Goal: Information Seeking & Learning: Learn about a topic

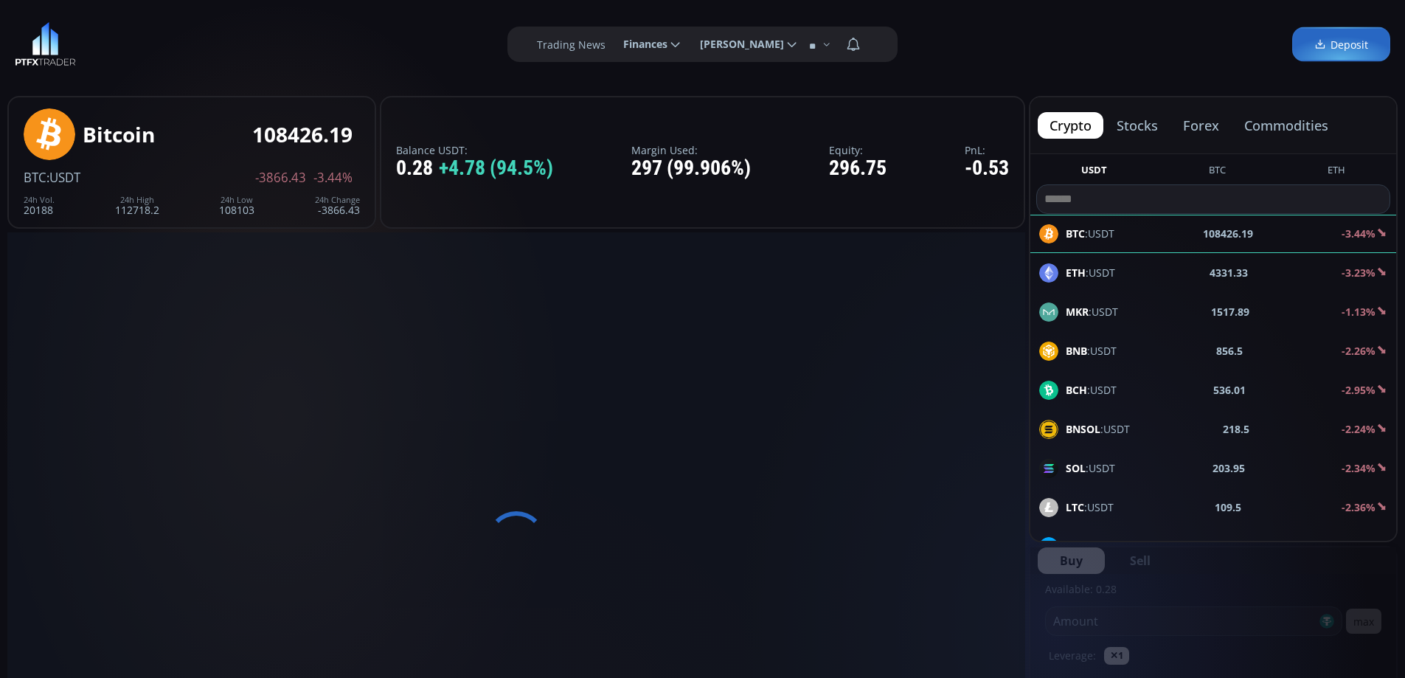
type input "********"
click at [1206, 120] on button "forex" at bounding box center [1202, 125] width 60 height 27
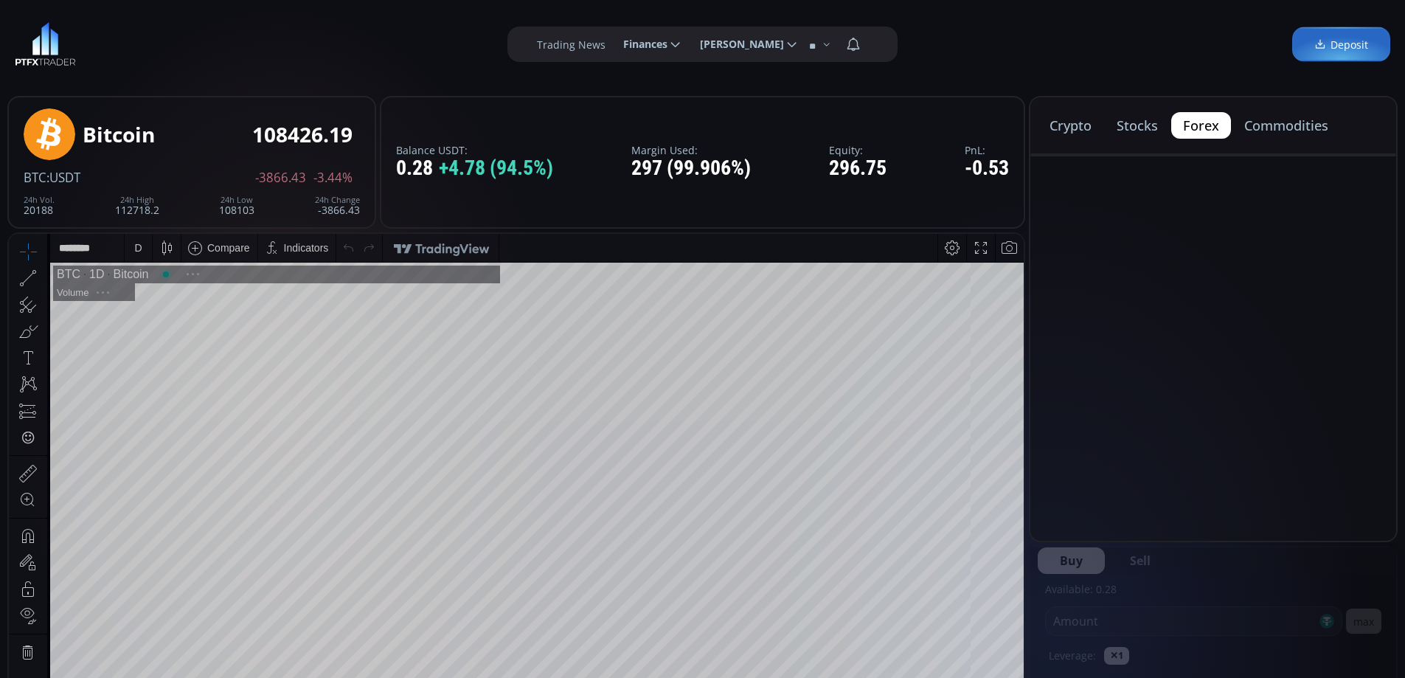
scroll to position [205, 0]
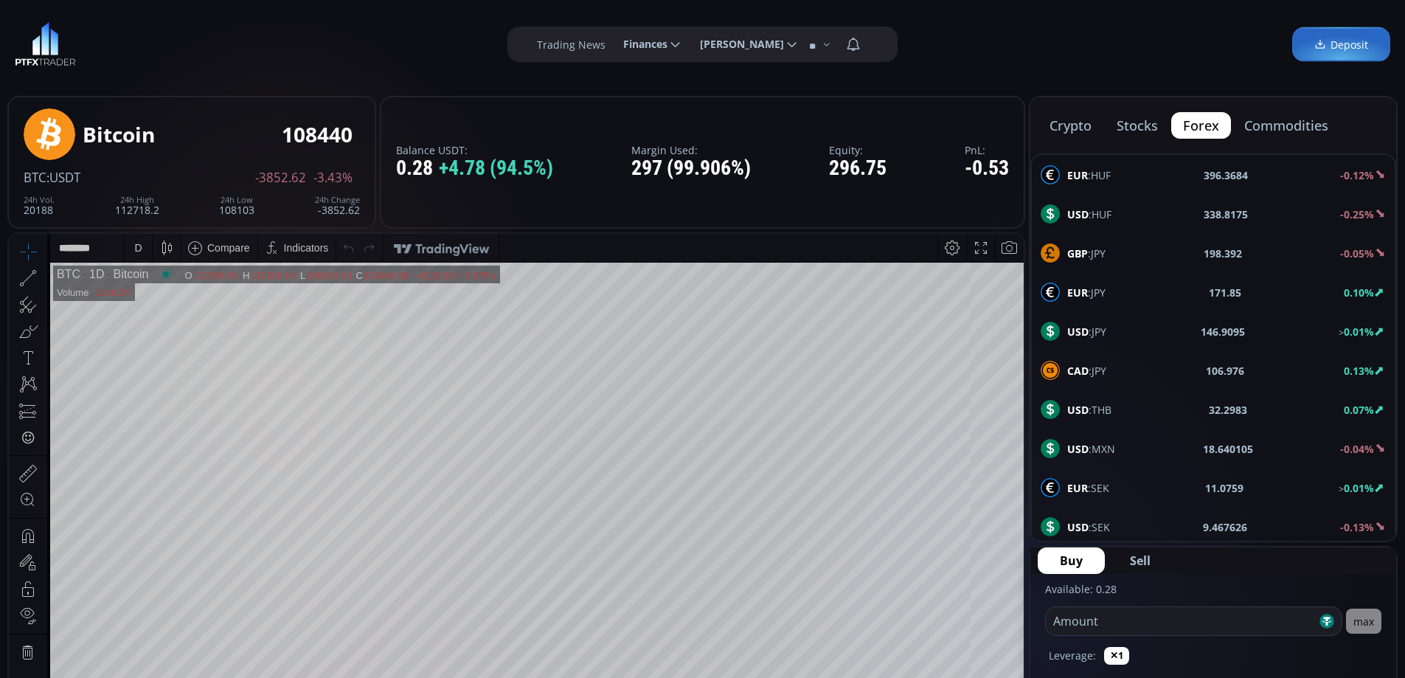
click at [1208, 124] on button "forex" at bounding box center [1202, 125] width 60 height 27
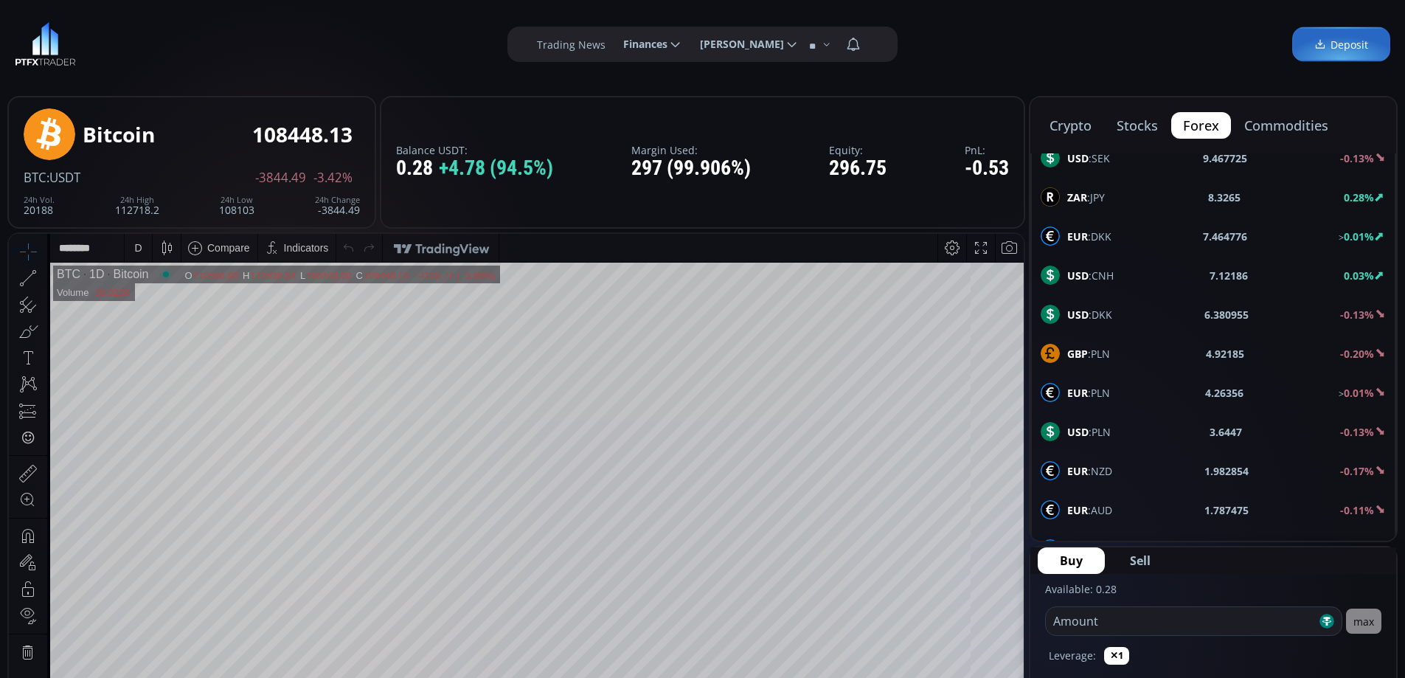
scroll to position [516, 0]
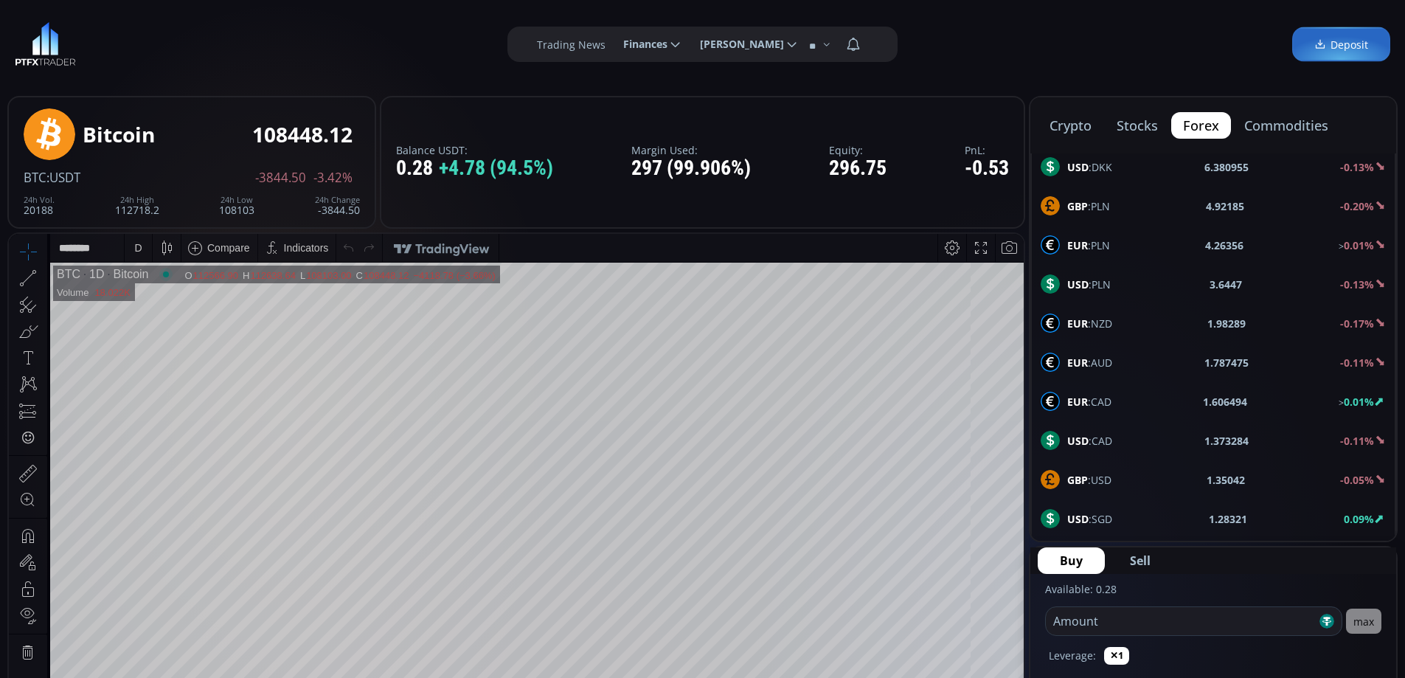
click at [1095, 482] on span "GBP :USD" at bounding box center [1090, 479] width 44 height 15
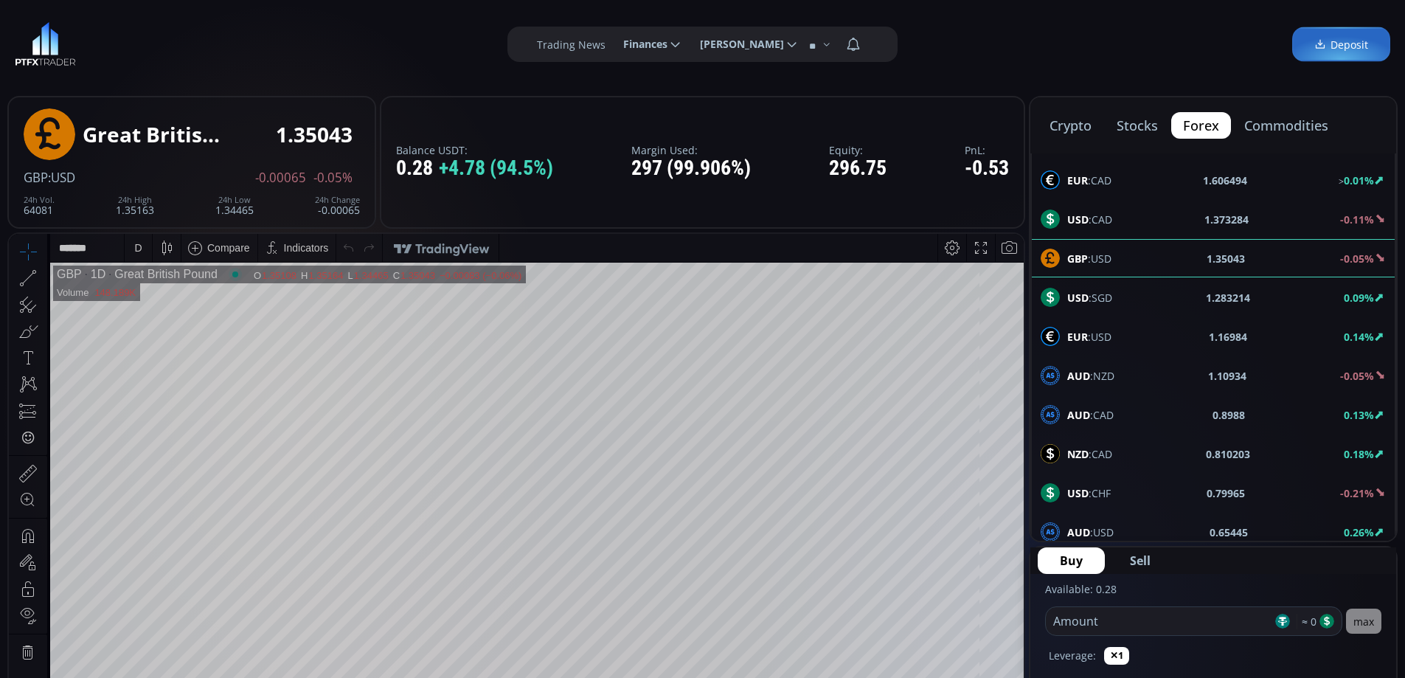
click at [1099, 335] on span "EUR :USD" at bounding box center [1090, 336] width 44 height 15
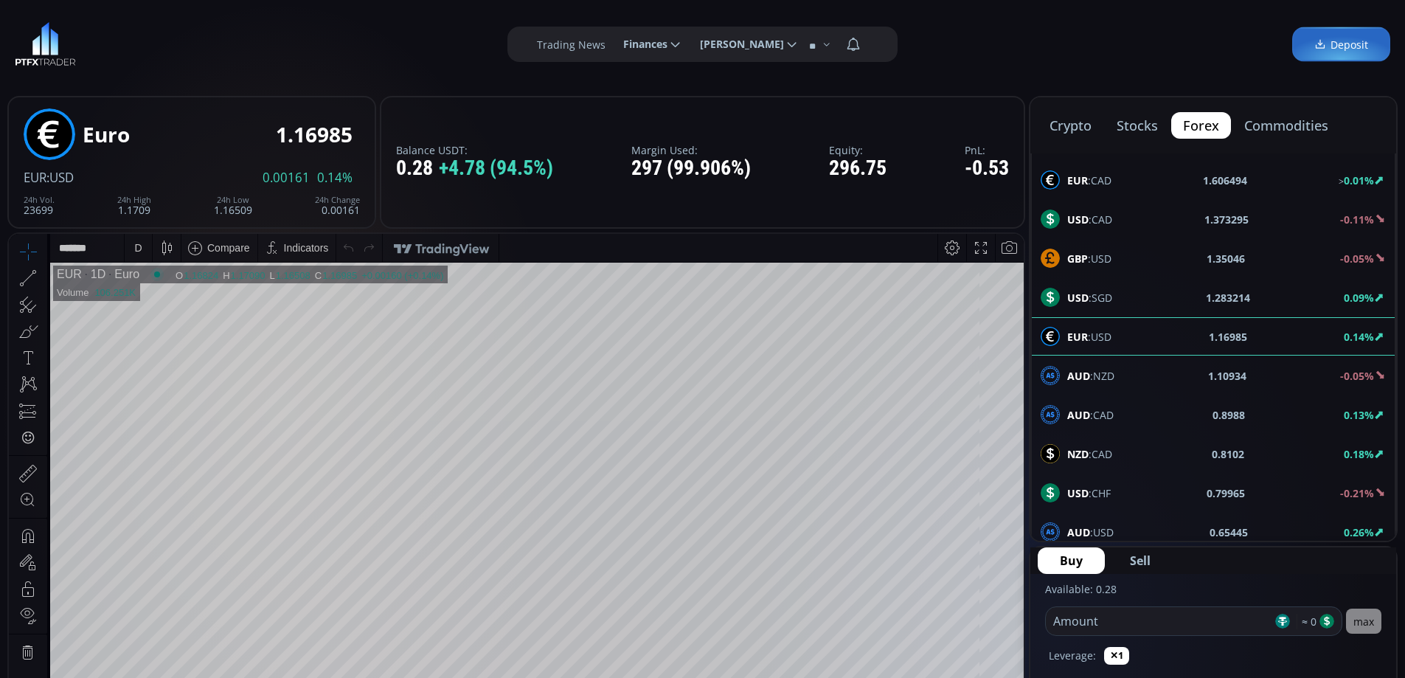
click at [134, 247] on div "D" at bounding box center [138, 248] width 13 height 28
click at [151, 421] on div "1 hour" at bounding box center [149, 424] width 30 height 12
click at [1108, 488] on span "USD :CHF" at bounding box center [1090, 492] width 44 height 15
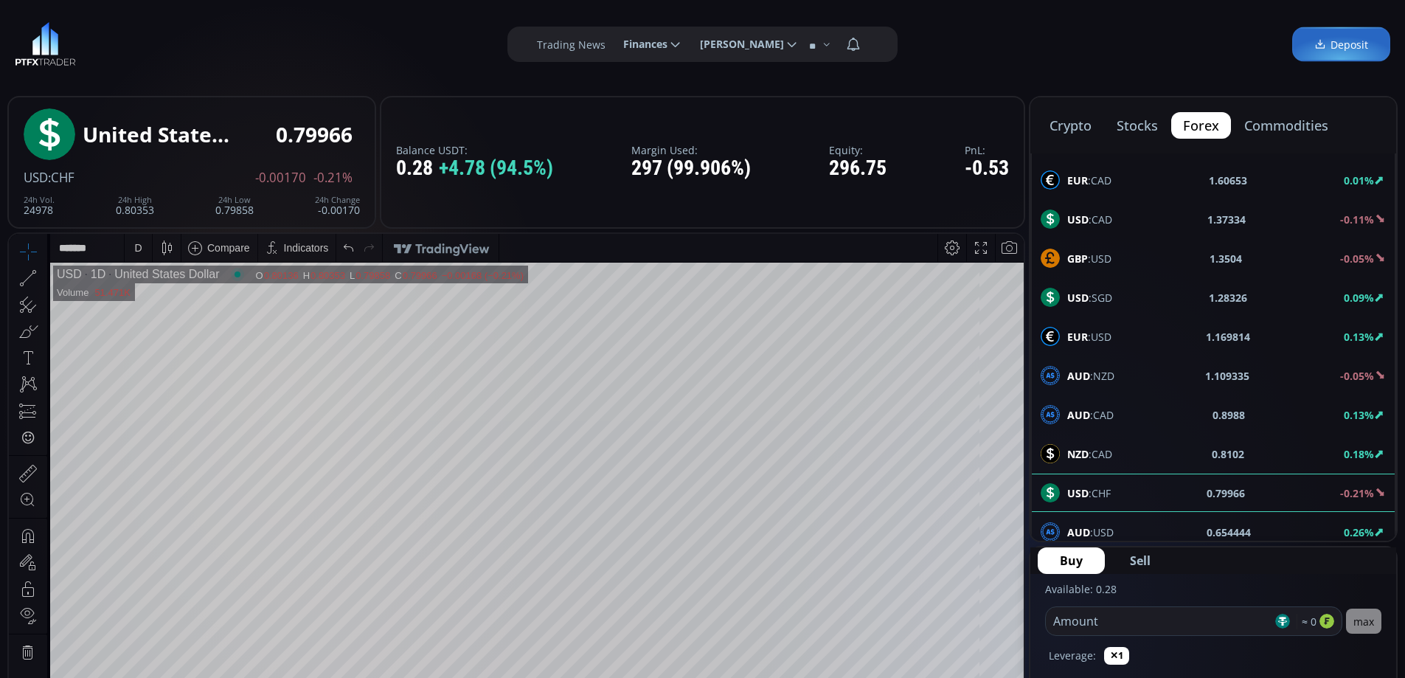
click at [1024, 484] on html "Date Range 5y 1y 3m 1m 5d 1d 17:09:06 (UTC) log auto USD 1D United States Dolla…" at bounding box center [516, 540] width 1015 height 613
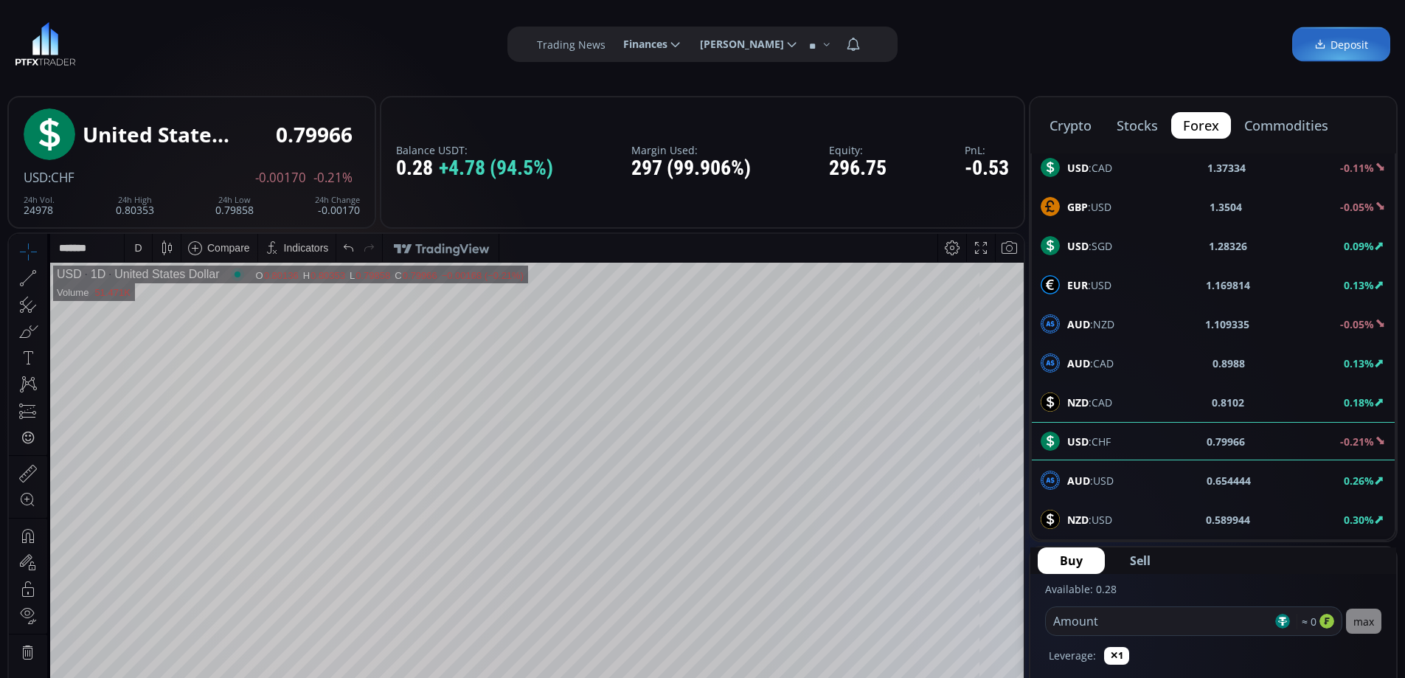
click at [1107, 477] on span "AUD :USD" at bounding box center [1091, 480] width 46 height 15
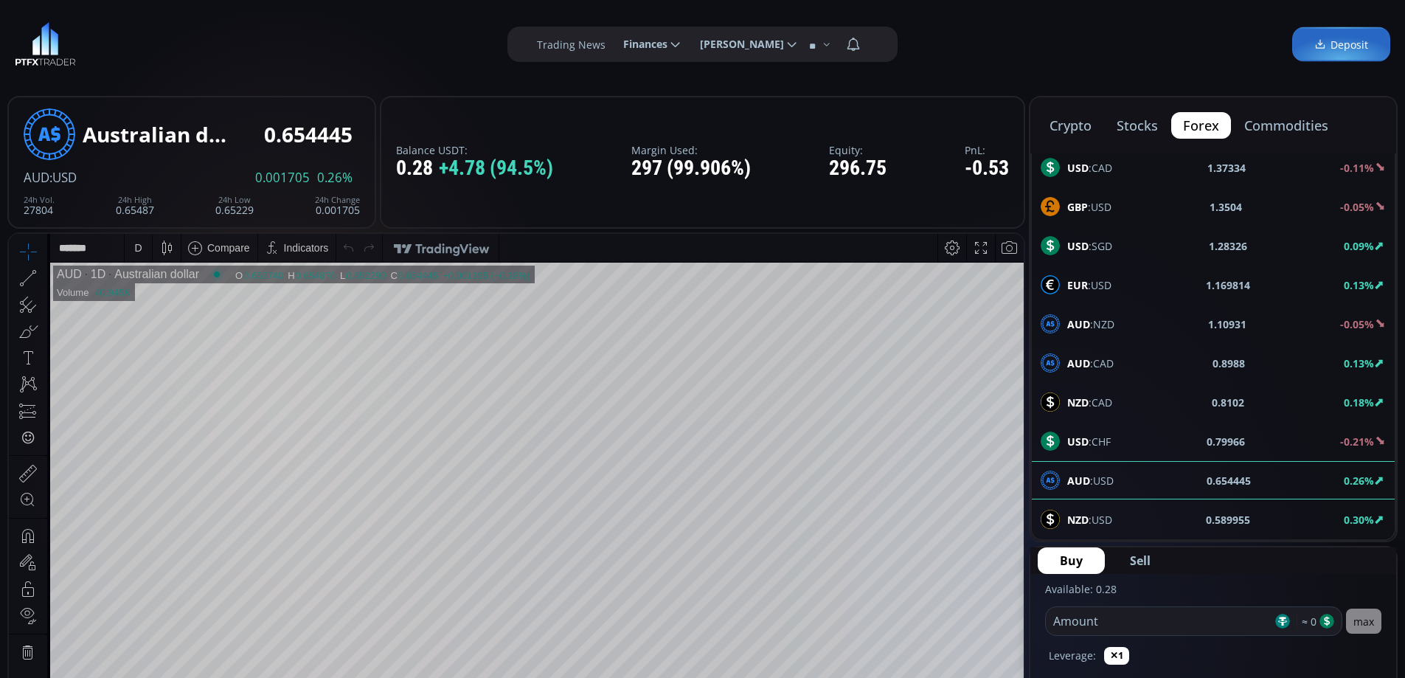
click at [136, 246] on div "D" at bounding box center [137, 248] width 7 height 12
click at [159, 422] on div "1 hour" at bounding box center [149, 424] width 30 height 12
click at [1095, 515] on span "NZD :USD" at bounding box center [1090, 519] width 45 height 15
click at [140, 248] on div "D" at bounding box center [137, 248] width 7 height 12
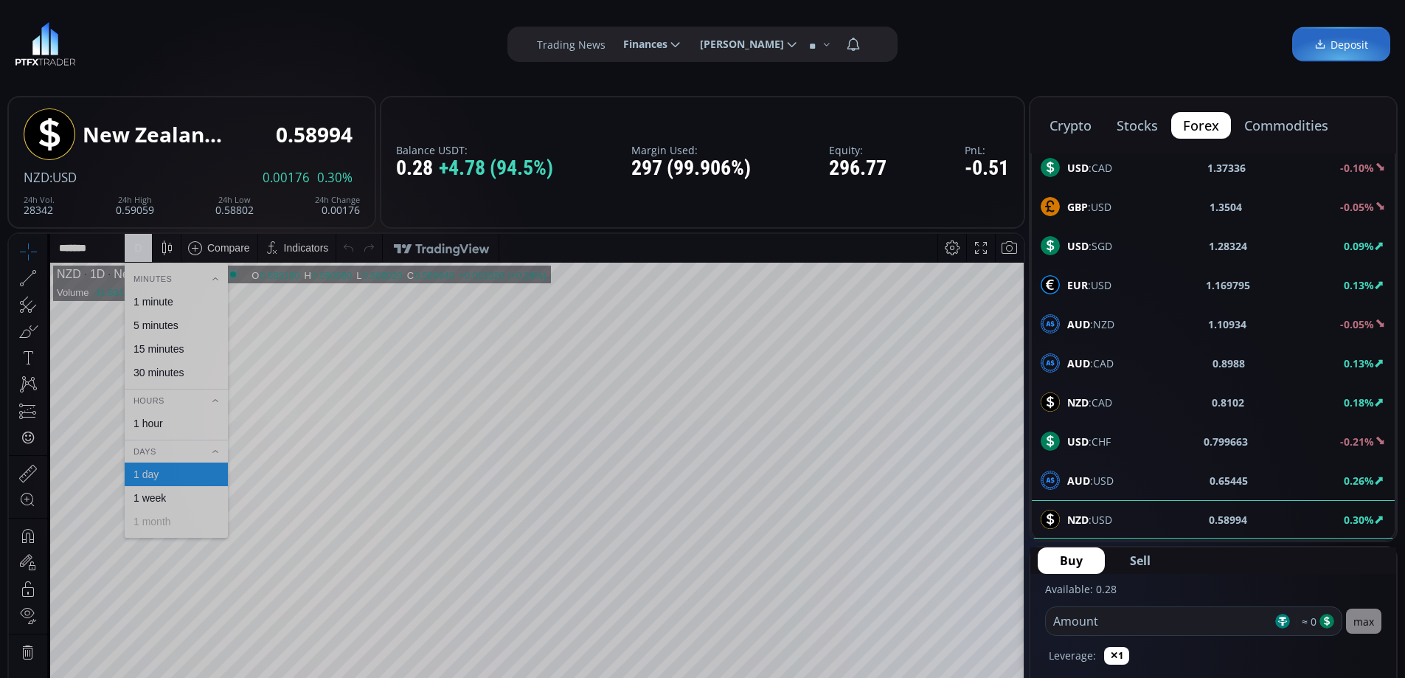
click at [151, 421] on div "1 hour" at bounding box center [149, 424] width 30 height 12
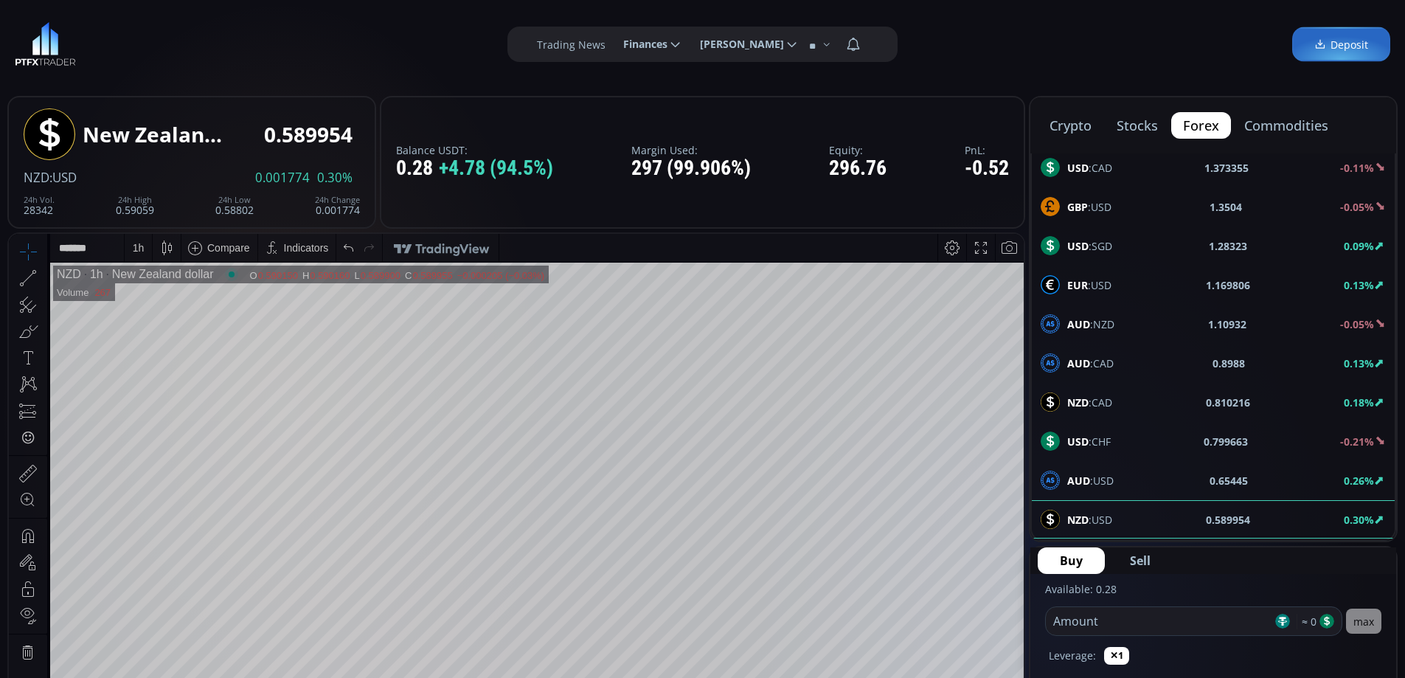
click at [1104, 204] on span "GBP :USD" at bounding box center [1090, 206] width 44 height 15
click at [140, 247] on div "D" at bounding box center [137, 248] width 7 height 12
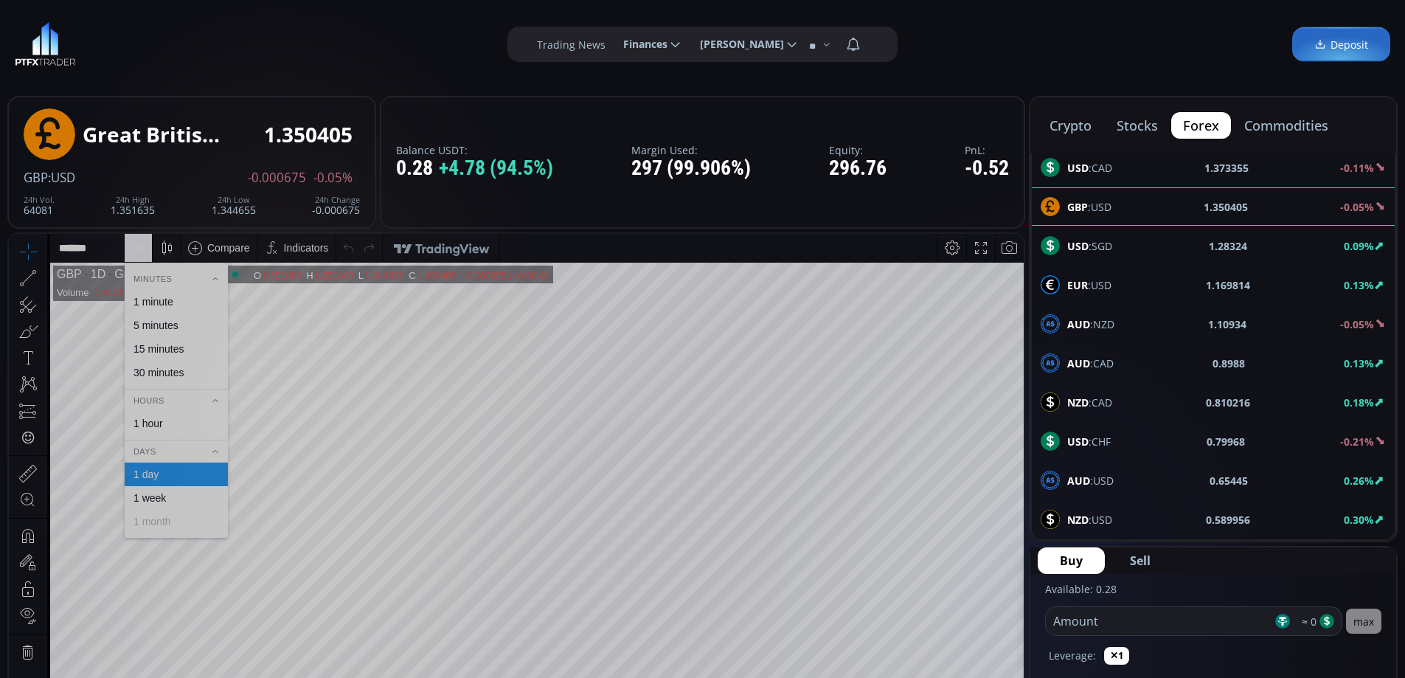
click at [156, 419] on div "1 hour" at bounding box center [149, 424] width 30 height 12
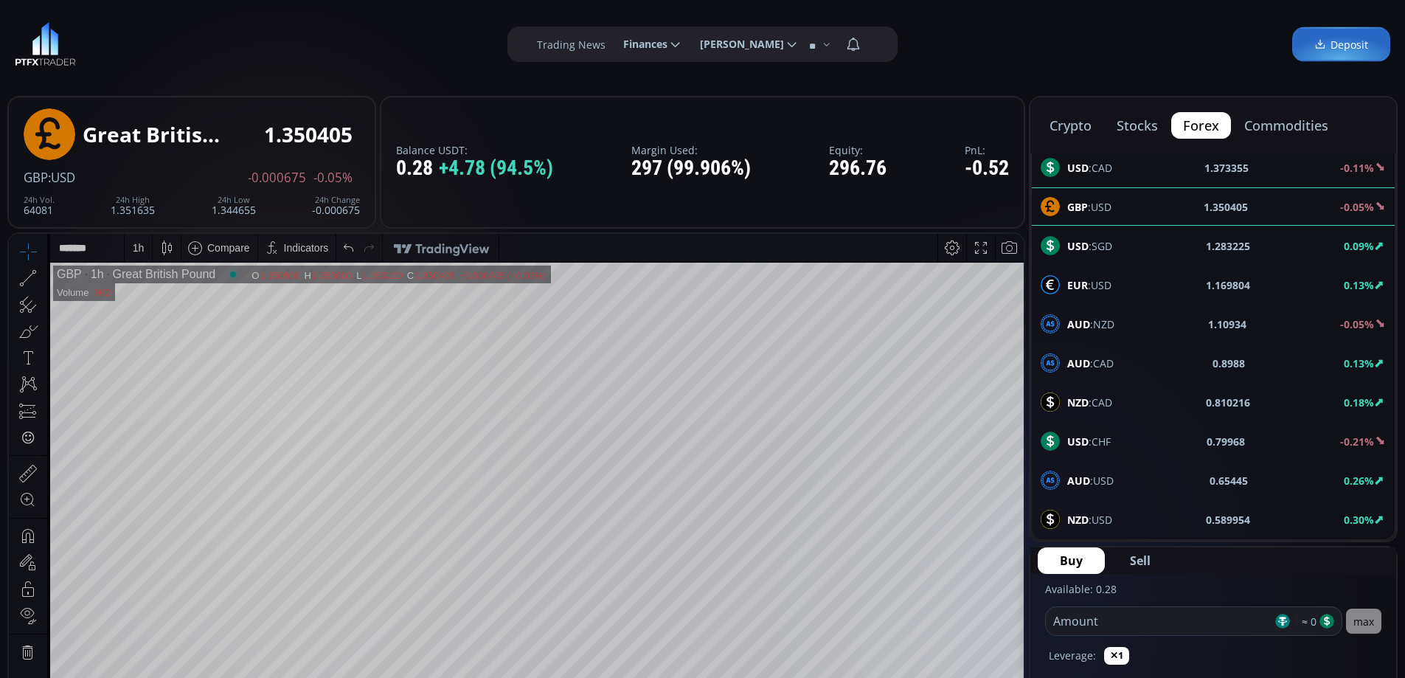
scroll to position [494, 0]
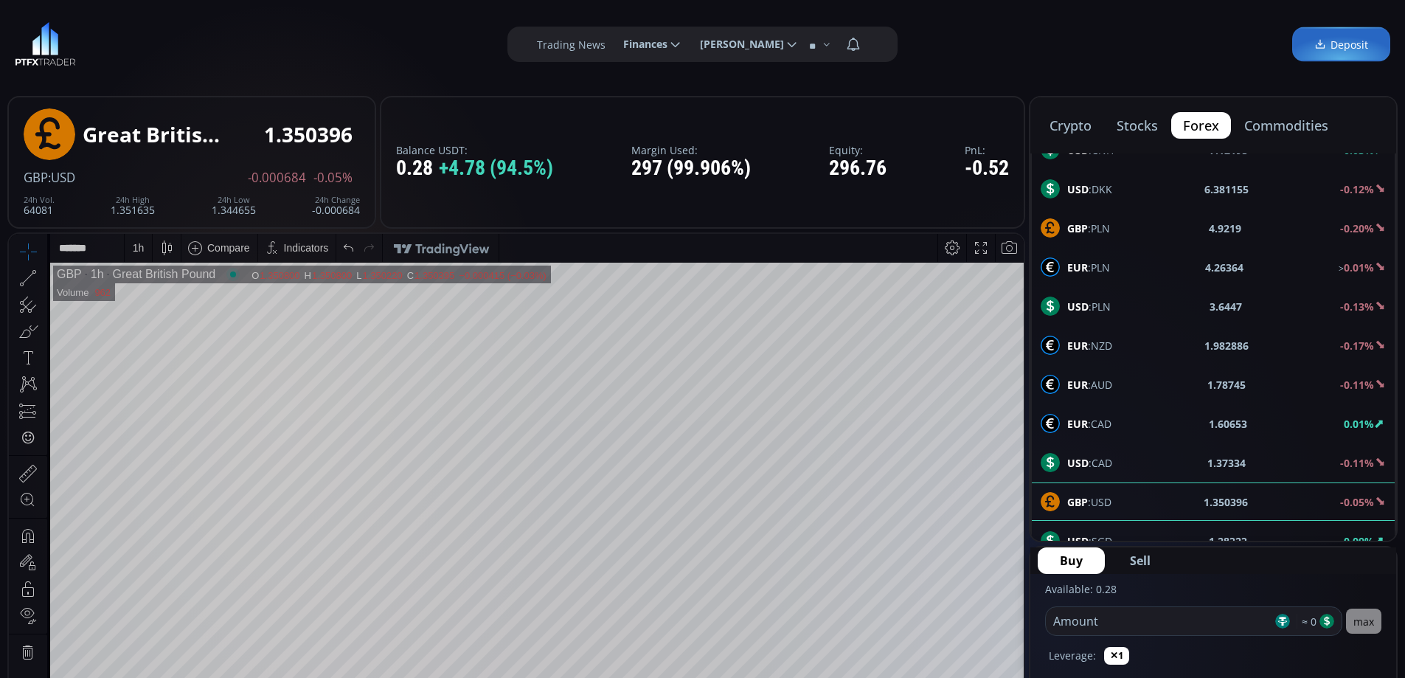
click at [1102, 457] on span "USD :CAD" at bounding box center [1090, 462] width 45 height 15
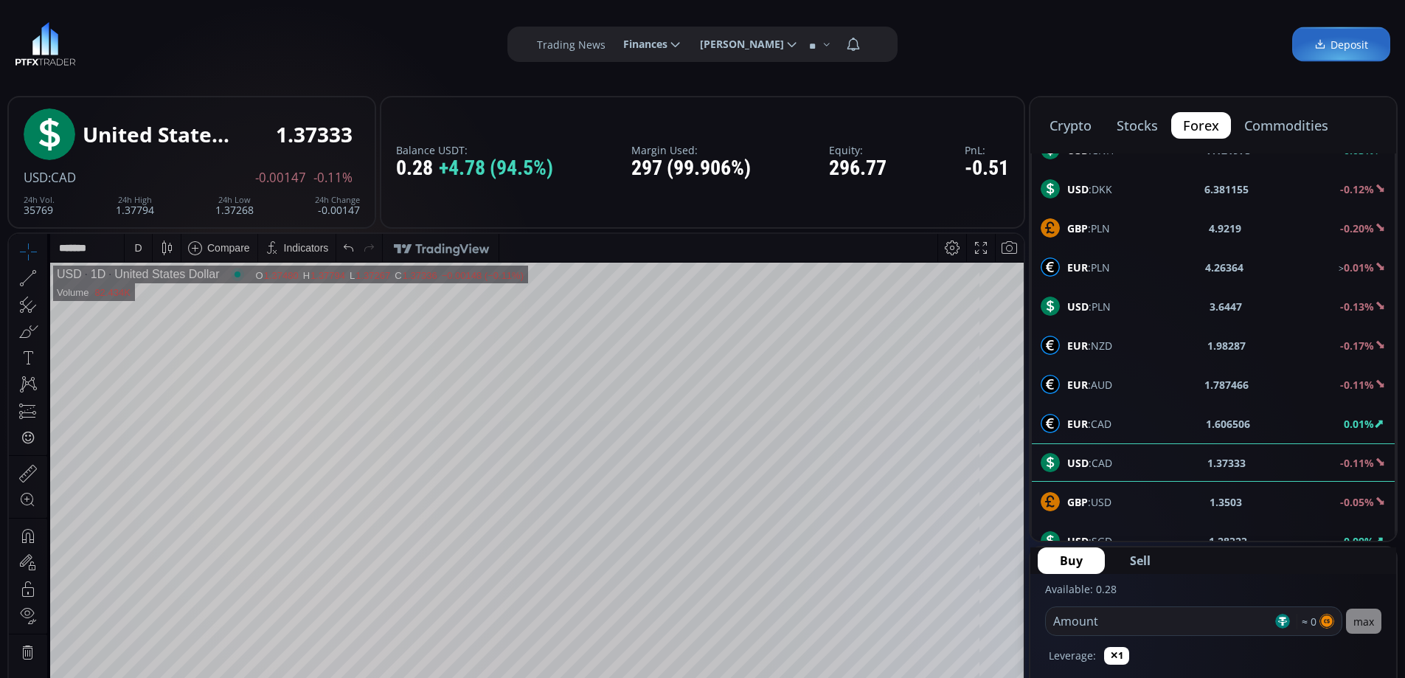
click at [1024, 460] on html "Date Range 5y 1y 3m 1m 5d 1d 17:09:46 (UTC) log auto USD 1D United States Dolla…" at bounding box center [516, 540] width 1015 height 613
click at [136, 243] on div "D" at bounding box center [137, 248] width 7 height 12
click at [164, 425] on div "1 hour" at bounding box center [176, 424] width 90 height 12
click at [1006, 234] on html "Date Range 5y 1y 3m 1m 5d 1d 17:09:55 (UTC) log auto USD 1h United States Dolla…" at bounding box center [516, 540] width 1015 height 613
click at [978, 362] on tr "USD 1h United States Dollar O 1.37319 H 1.37348 L 1.37319 C 1.37333 1.37333 +0.…" at bounding box center [537, 530] width 974 height 535
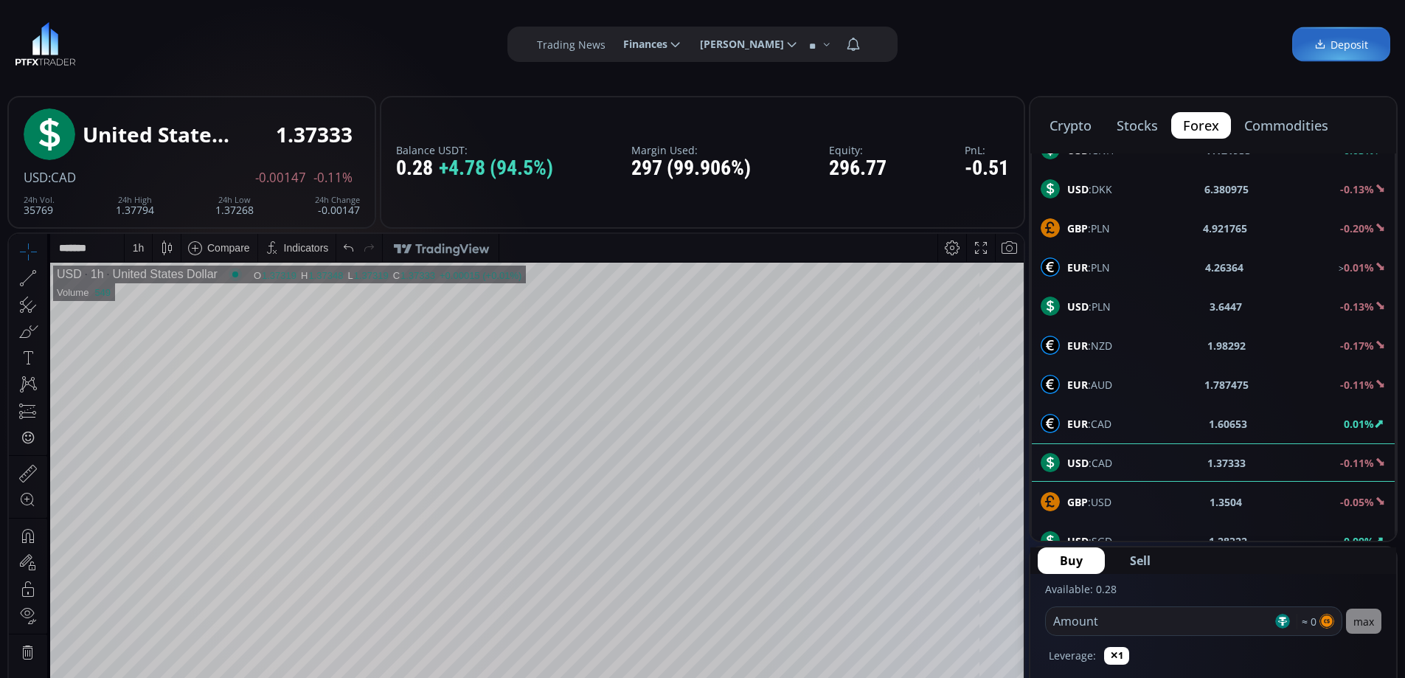
click at [1097, 502] on span "GBP :USD" at bounding box center [1090, 501] width 44 height 15
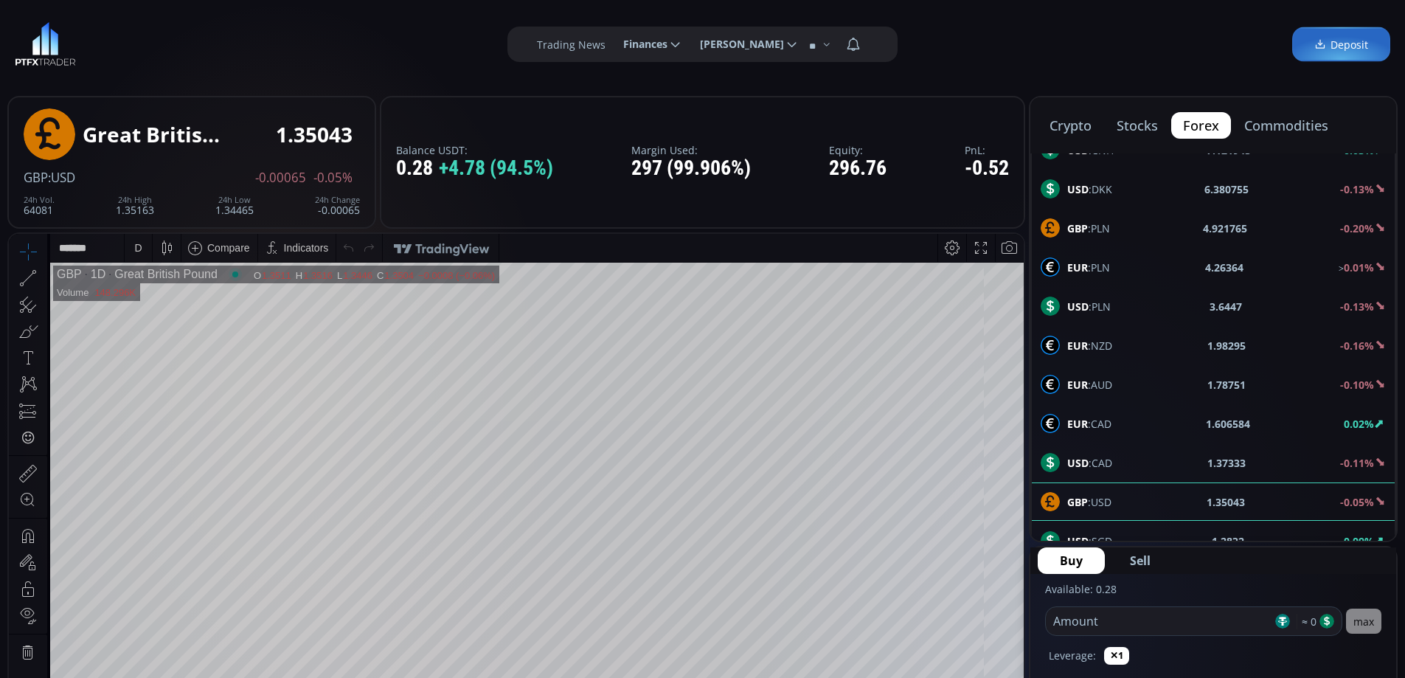
click at [142, 244] on div "D" at bounding box center [138, 248] width 13 height 28
click at [151, 423] on div "1 hour" at bounding box center [149, 424] width 30 height 12
